Goal: Information Seeking & Learning: Learn about a topic

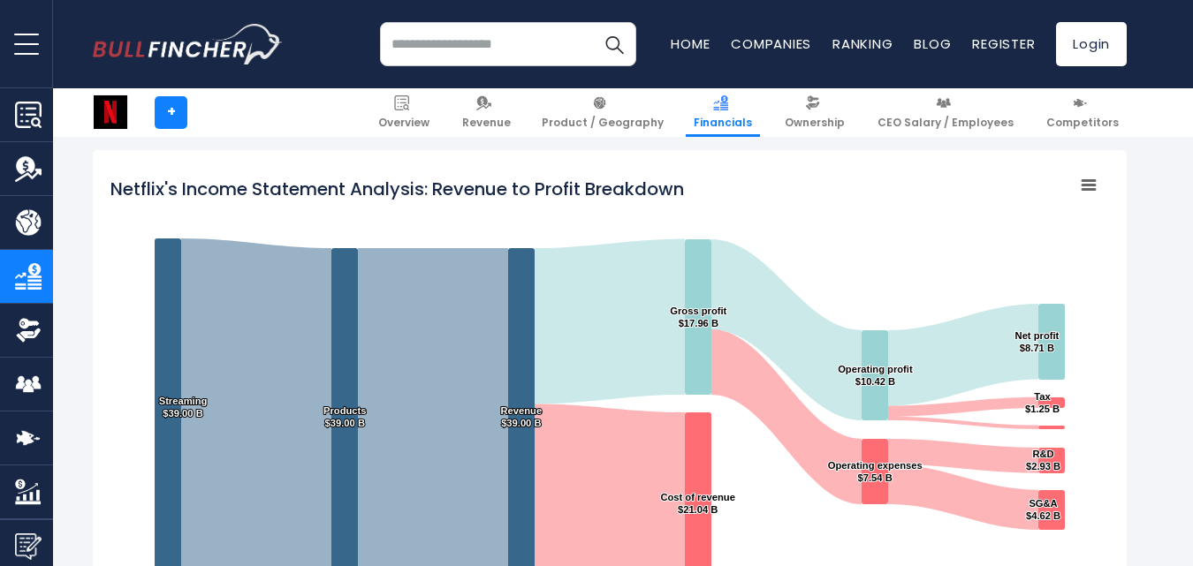
drag, startPoint x: 116, startPoint y: 187, endPoint x: 242, endPoint y: 205, distance: 127.6
click at [242, 205] on icon "Created with Highcharts 12.1.2 Chart context menu Netflix's Income Statement An…" at bounding box center [609, 389] width 999 height 442
click at [117, 186] on tspan "Netflix's Income Statement Analysis: Revenue to Profit Breakdown" at bounding box center [396, 189] width 573 height 25
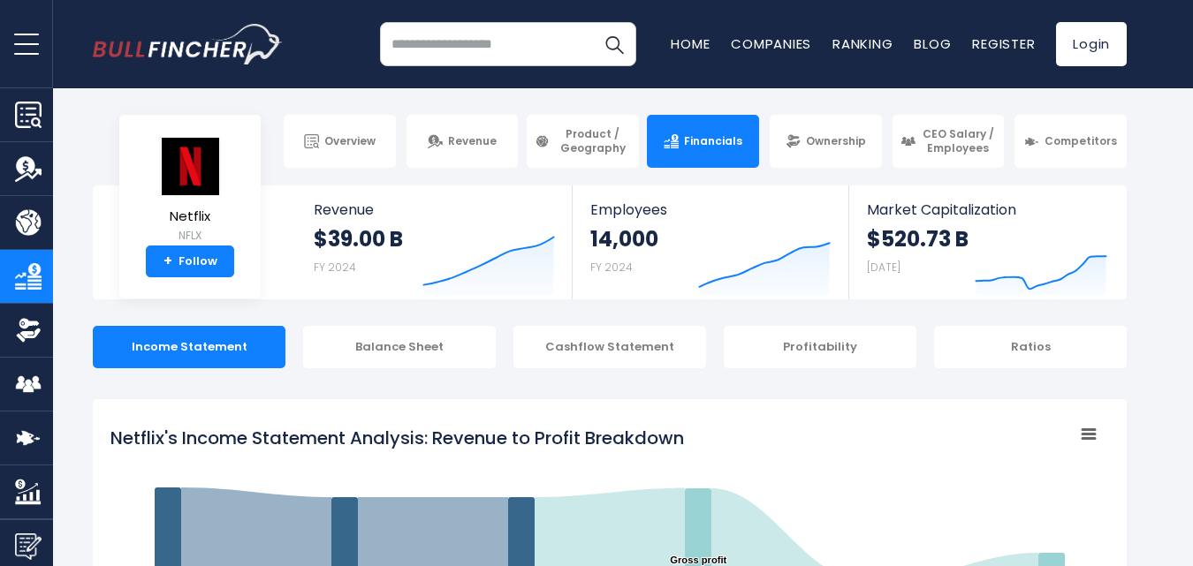
click at [368, 439] on tspan "Netflix's Income Statement Analysis: Revenue to Profit Breakdown" at bounding box center [396, 438] width 573 height 25
click at [368, 438] on tspan "Netflix's Income Statement Analysis: Revenue to Profit Breakdown" at bounding box center [396, 438] width 573 height 25
drag, startPoint x: 118, startPoint y: 433, endPoint x: 259, endPoint y: 437, distance: 140.6
click at [259, 437] on tspan "Netflix's Income Statement Analysis: Revenue to Profit Breakdown" at bounding box center [396, 438] width 573 height 25
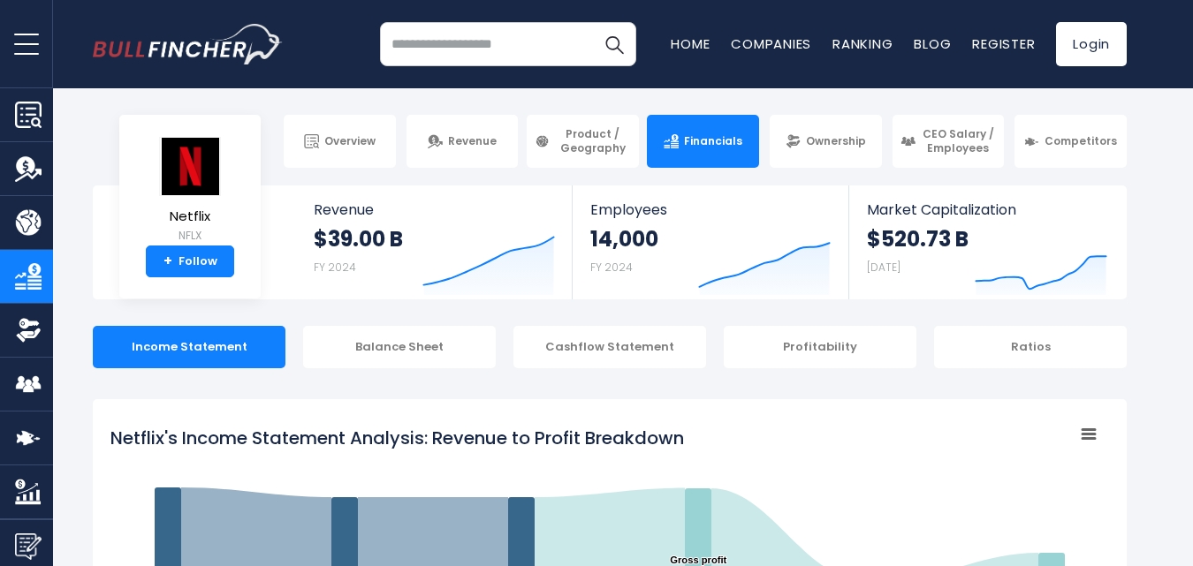
click at [1089, 431] on icon "Netflix's Income Statement Analysis: Revenue to Profit Breakdown" at bounding box center [1088, 434] width 12 height 9
